Goal: Find specific page/section: Find specific page/section

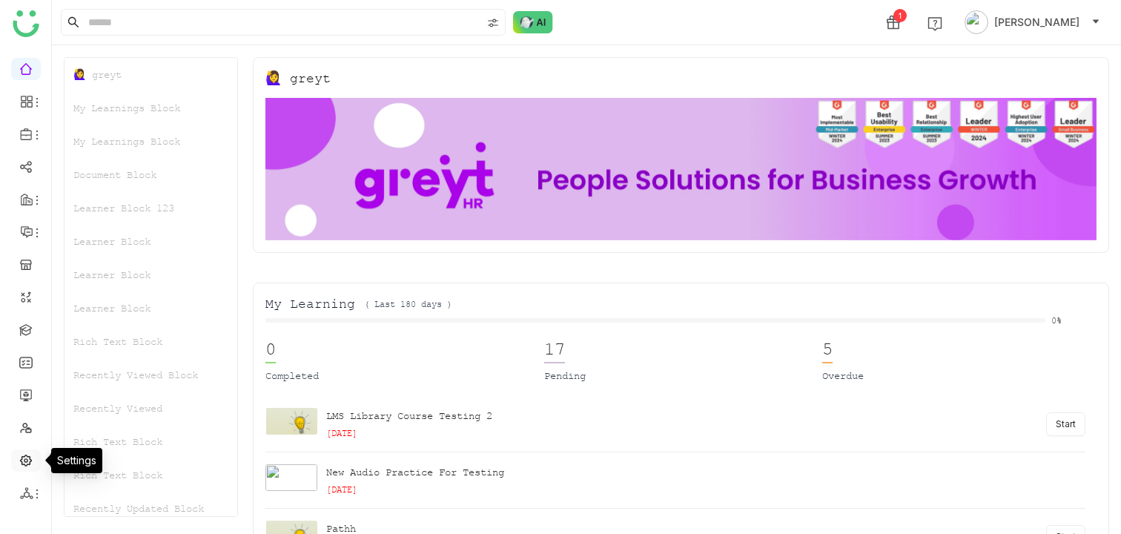
click at [20, 453] on link at bounding box center [25, 459] width 13 height 13
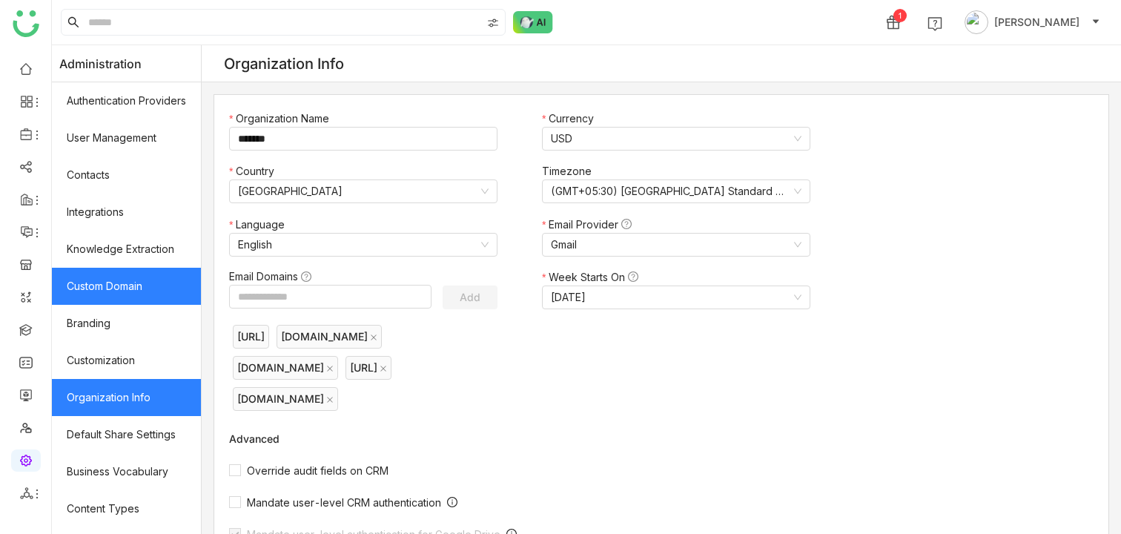
click at [113, 289] on link "Custom Domain" at bounding box center [126, 286] width 149 height 37
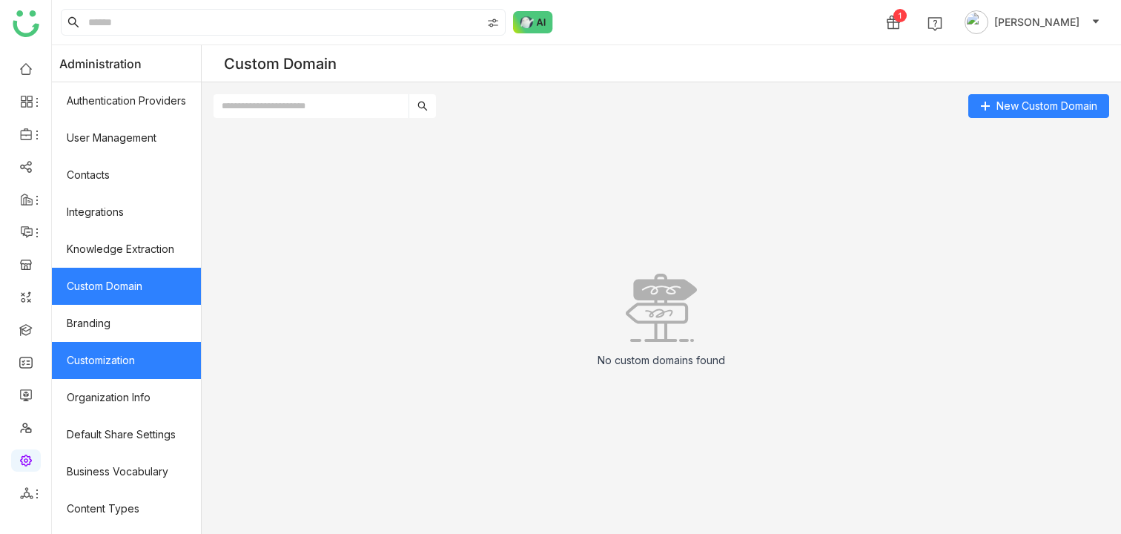
click at [134, 355] on link "Customization" at bounding box center [126, 360] width 149 height 37
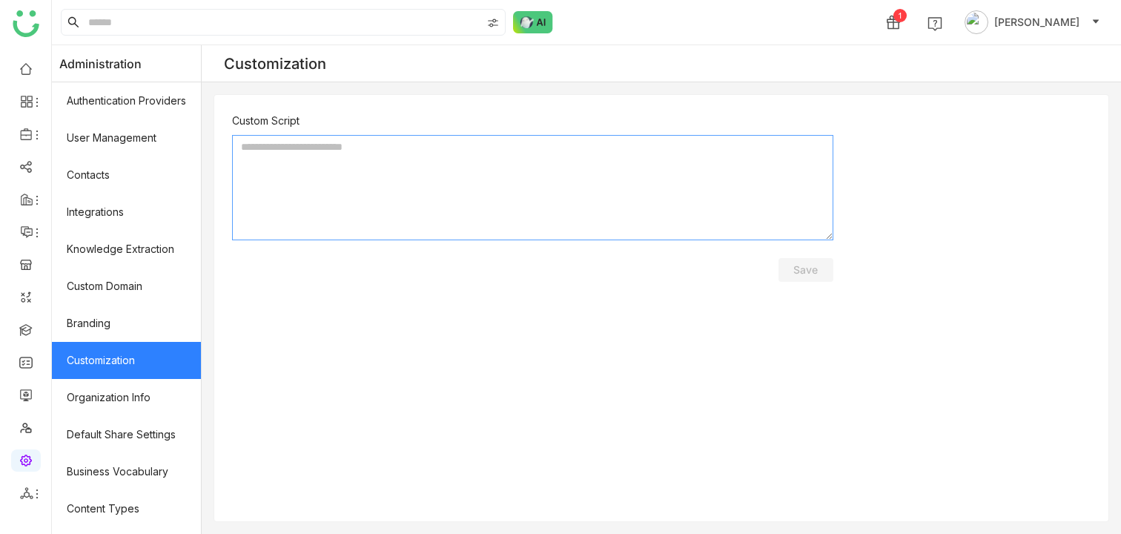
click at [342, 165] on textarea at bounding box center [532, 187] width 601 height 105
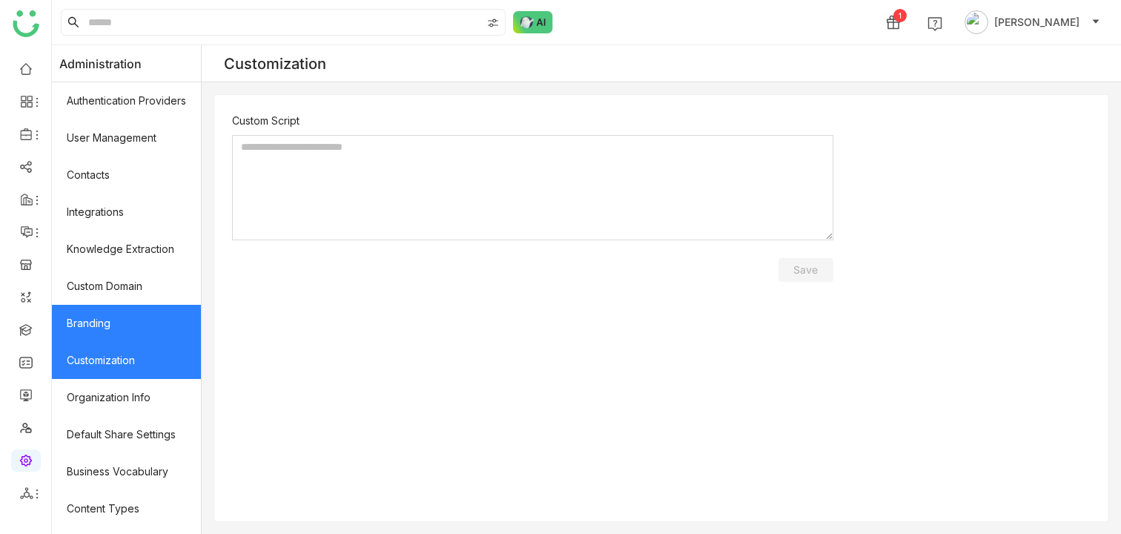
click at [138, 325] on link "Branding" at bounding box center [126, 323] width 149 height 37
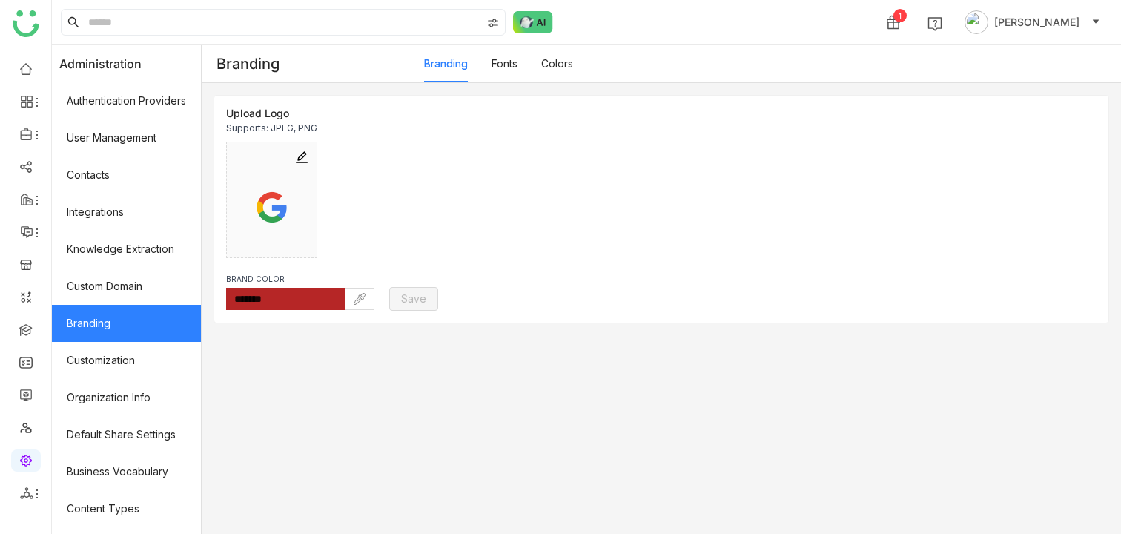
click at [517, 57] on link "Fonts" at bounding box center [505, 63] width 26 height 13
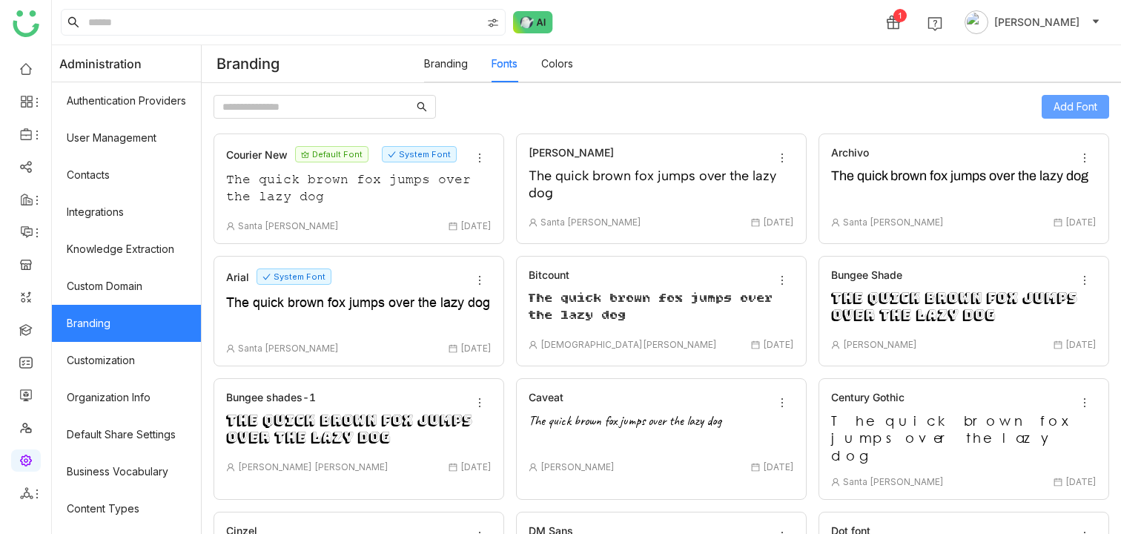
click at [1057, 105] on span "Add Font" at bounding box center [1076, 107] width 44 height 16
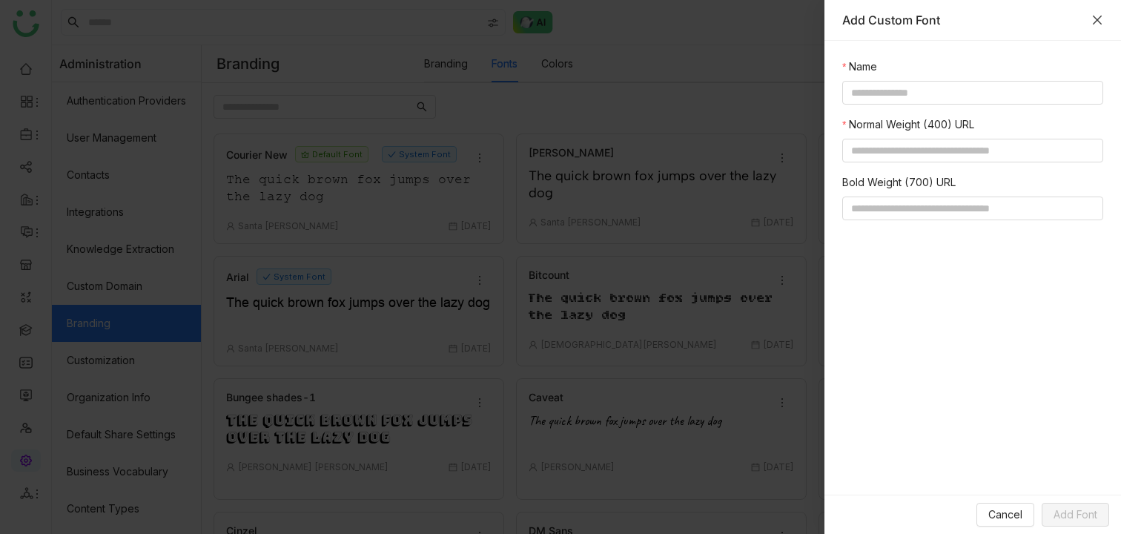
click at [1100, 20] on icon "Close" at bounding box center [1097, 20] width 12 height 12
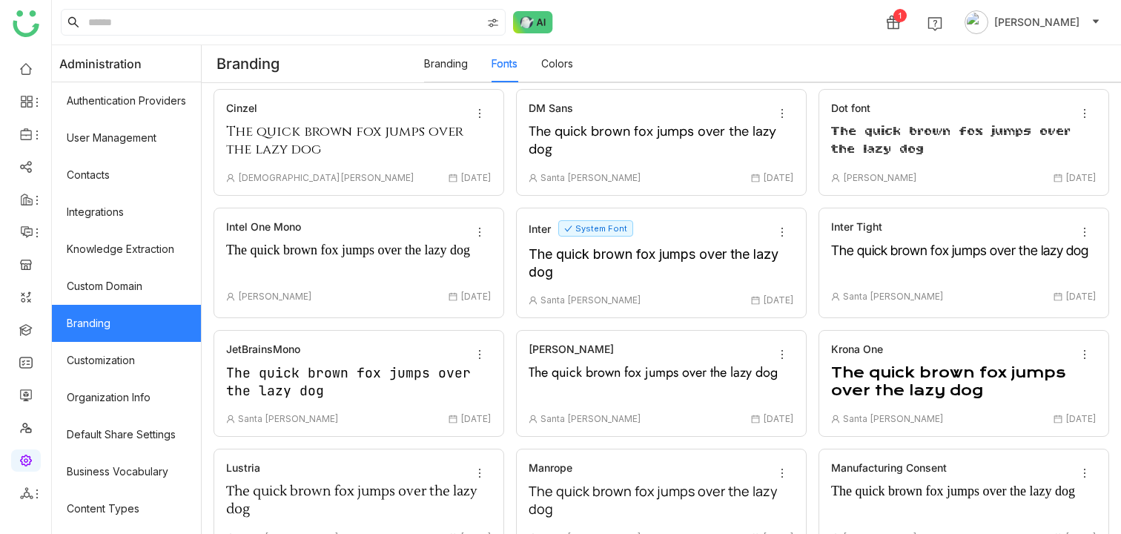
scroll to position [426, 0]
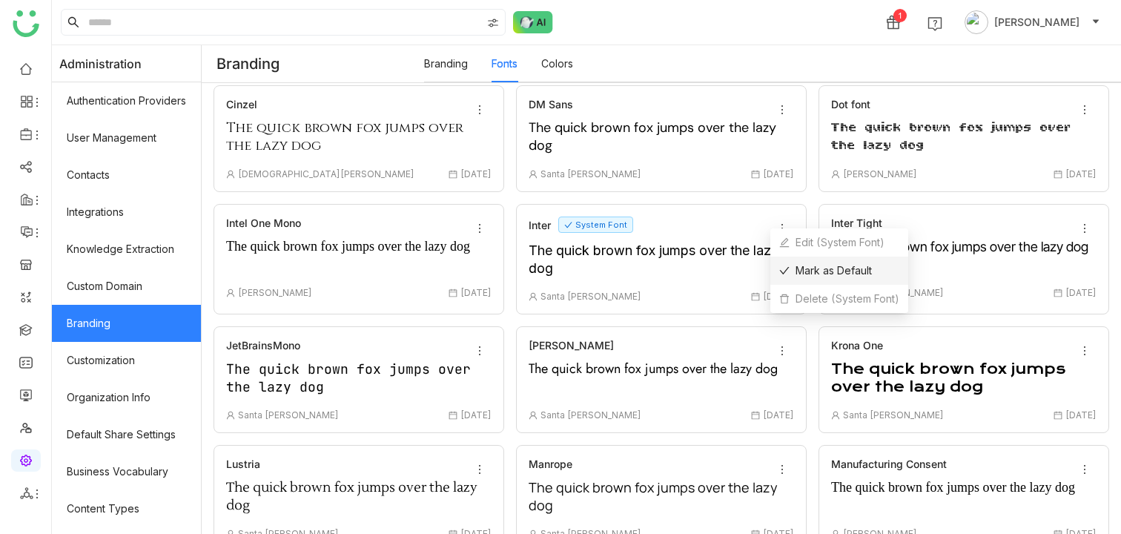
click at [806, 268] on span "Mark as Default" at bounding box center [825, 270] width 93 height 16
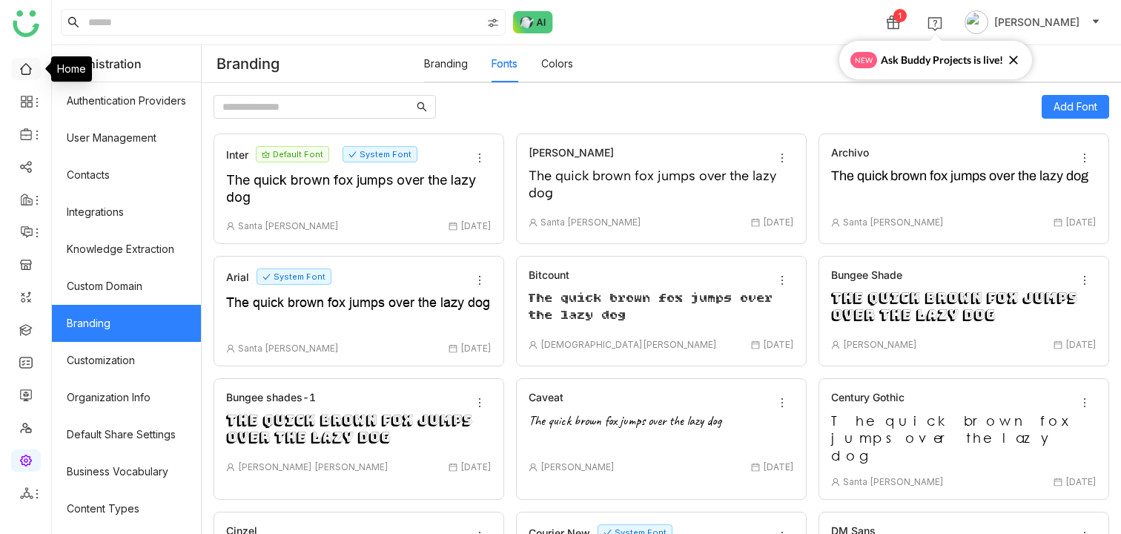
click at [25, 66] on link at bounding box center [25, 68] width 13 height 13
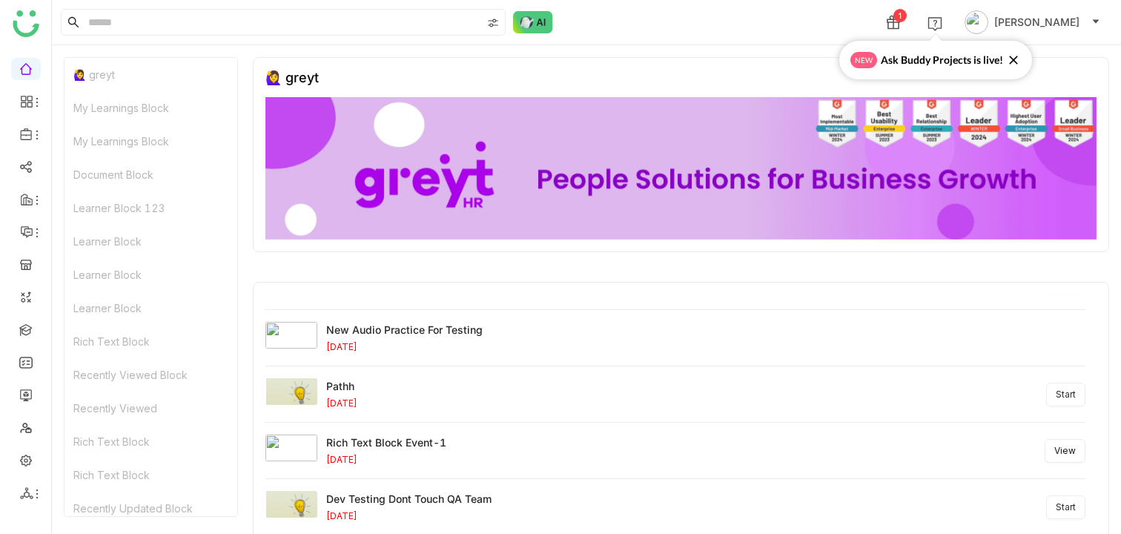
click at [141, 110] on div "My Learnings Block" at bounding box center [151, 107] width 173 height 33
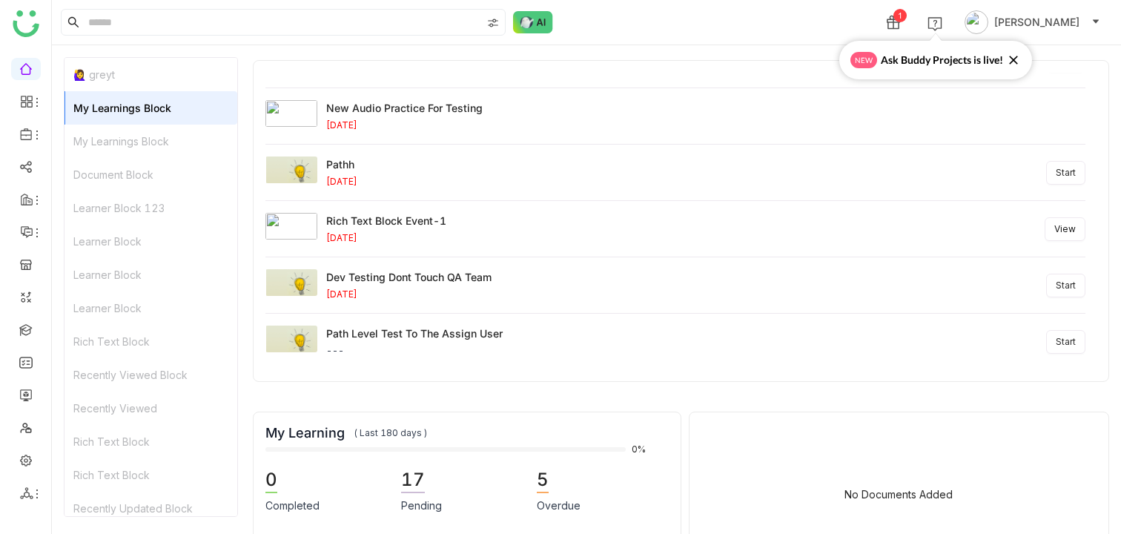
scroll to position [238, 0]
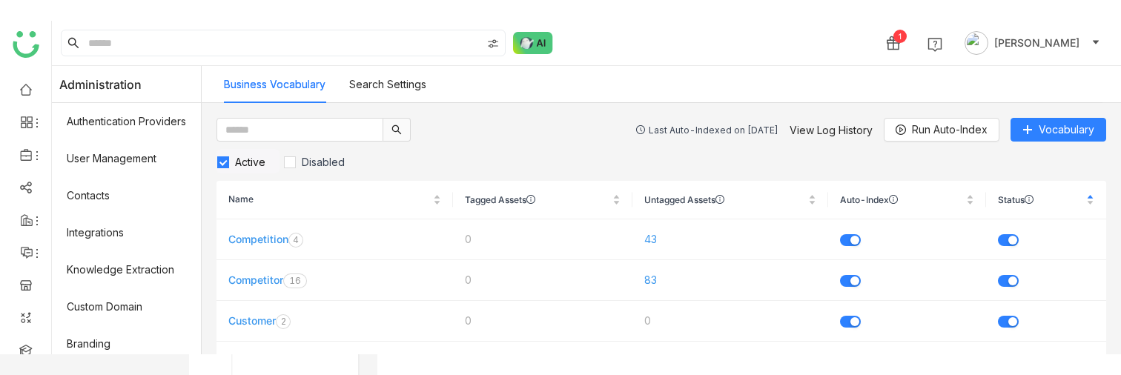
scroll to position [111, 0]
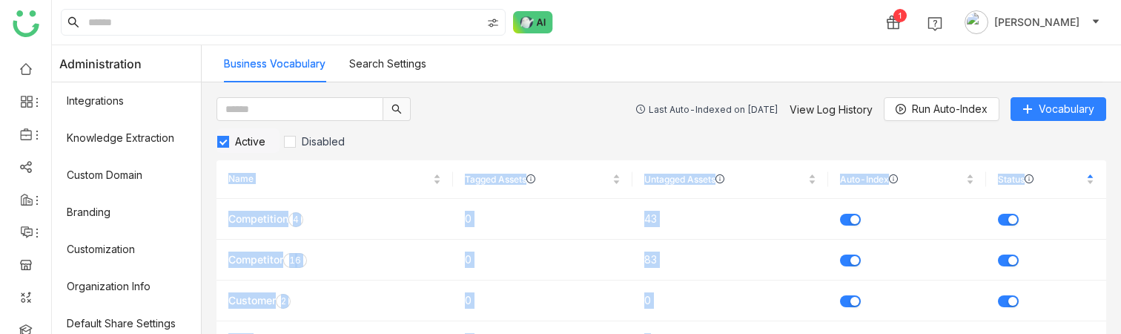
drag, startPoint x: 734, startPoint y: 332, endPoint x: 737, endPoint y: 351, distance: 19.5
click at [737, 333] on html "1 aavi aavi Administration Authentication Providers User Management Contacts In…" at bounding box center [560, 167] width 1121 height 334
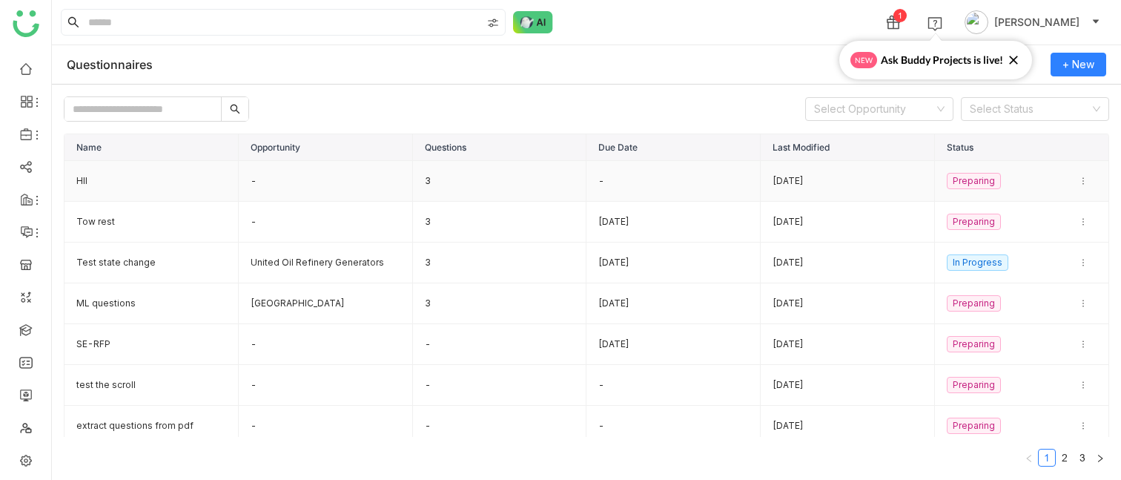
click at [618, 186] on td "-" at bounding box center [674, 181] width 174 height 41
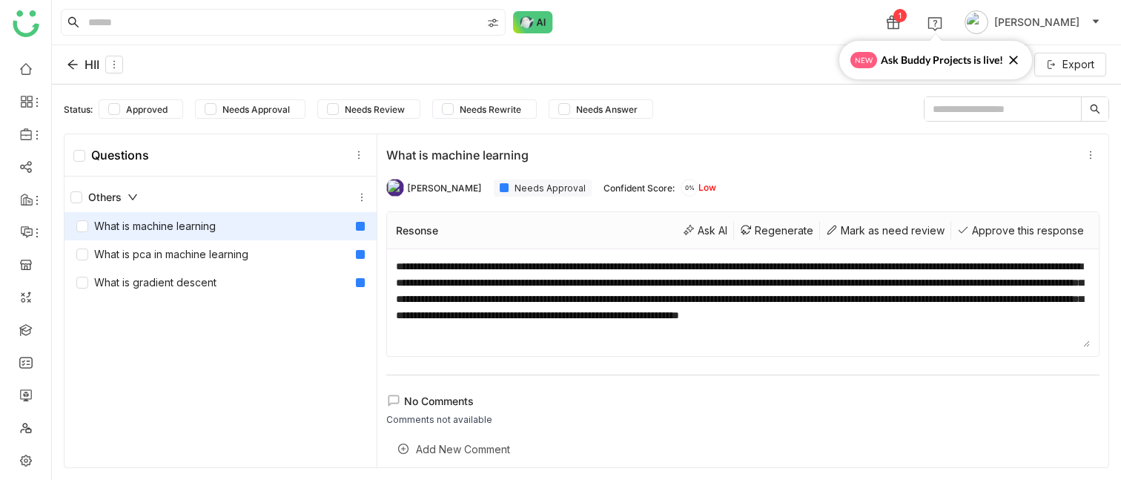
click at [61, 57] on div "HII Export" at bounding box center [586, 64] width 1069 height 39
click at [70, 65] on icon at bounding box center [72, 65] width 10 height 10
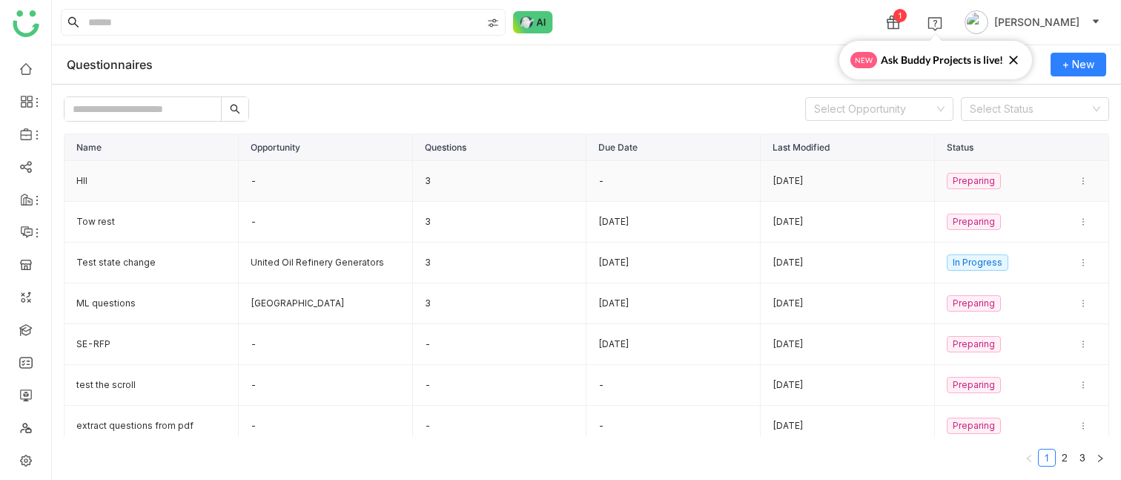
click at [370, 194] on td "-" at bounding box center [326, 181] width 174 height 41
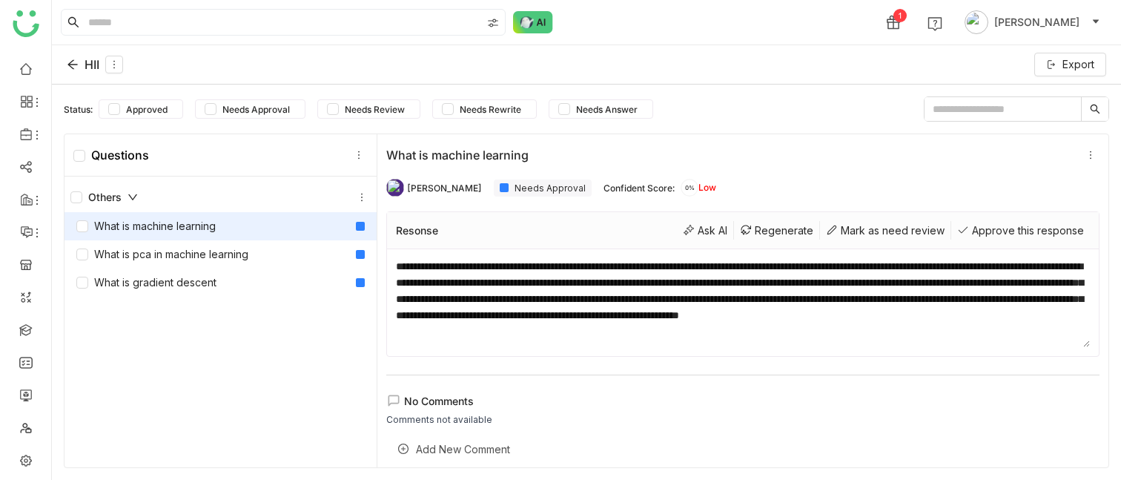
click at [67, 62] on icon at bounding box center [73, 65] width 12 height 12
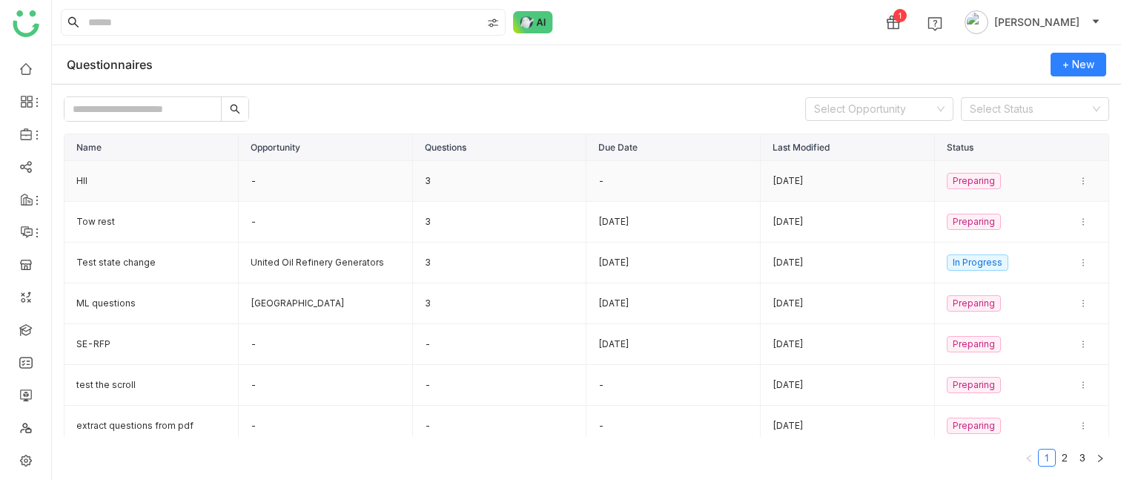
click at [449, 181] on td "3" at bounding box center [500, 181] width 174 height 41
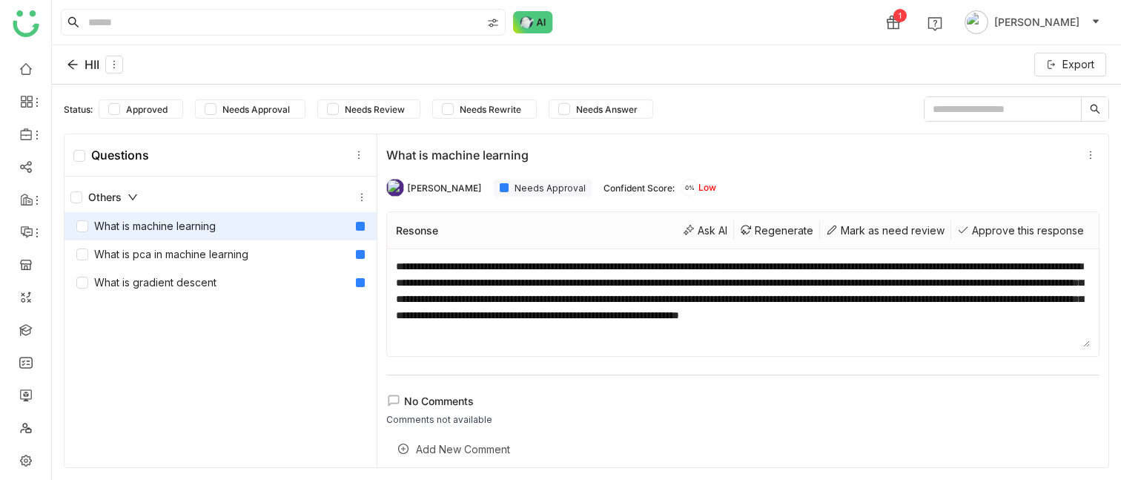
click at [76, 65] on icon at bounding box center [72, 65] width 10 height 10
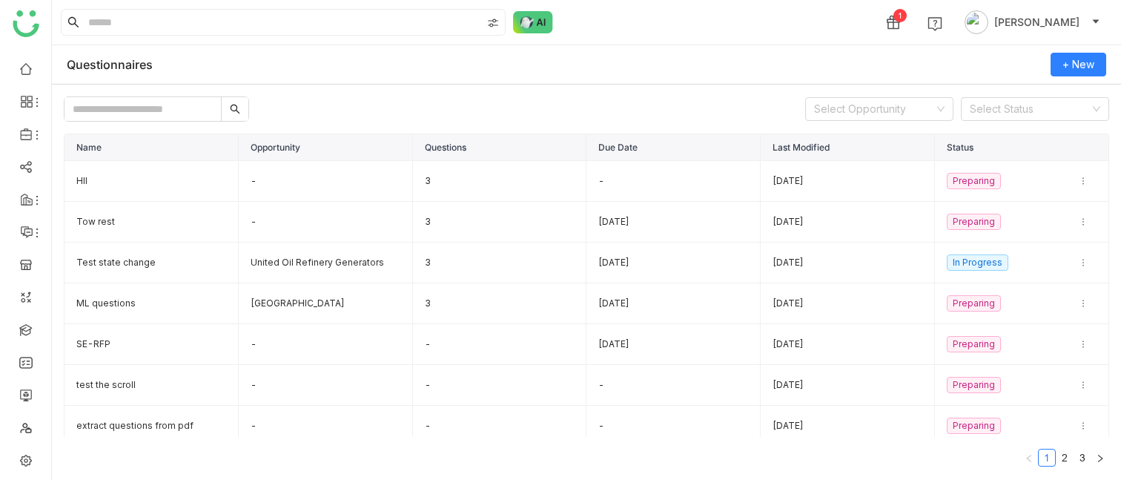
click at [325, 131] on div "Select Opportunity Select Status Name Opportunity Questions Due Date Last Modif…" at bounding box center [586, 283] width 1069 height 397
click at [299, 247] on td "United Oil Refinery Generators" at bounding box center [326, 262] width 174 height 41
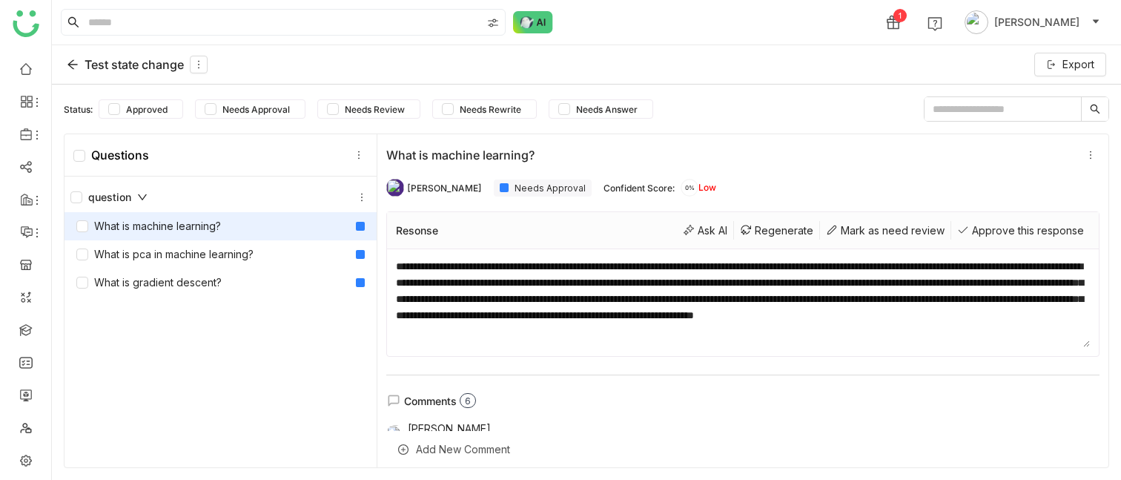
click at [70, 67] on icon at bounding box center [73, 65] width 12 height 12
